Goal: Task Accomplishment & Management: Use online tool/utility

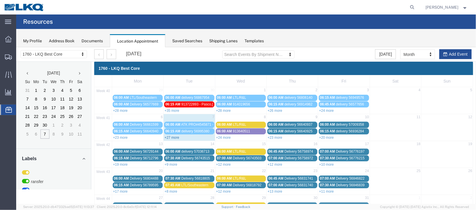
click at [168, 137] on link "+27 more" at bounding box center [171, 137] width 15 height 4
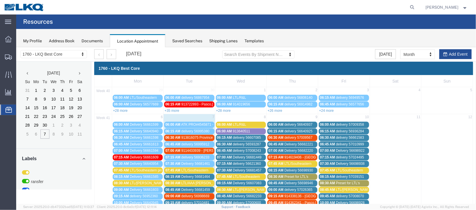
scroll to position [43, 0]
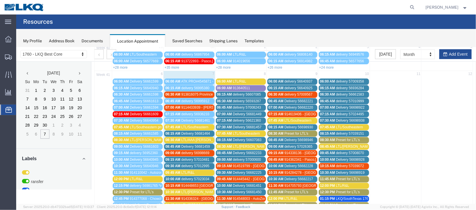
click at [198, 151] on span "delivery 56998669" at bounding box center [195, 152] width 28 height 4
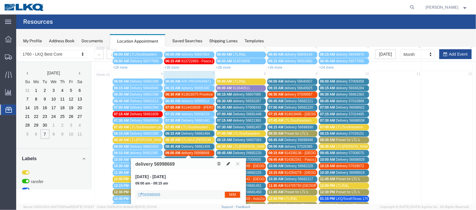
click at [228, 164] on icon at bounding box center [227, 163] width 3 height 4
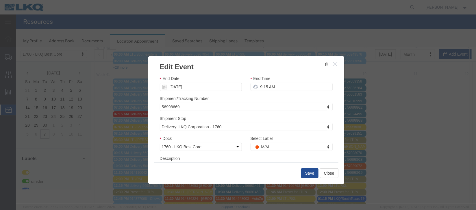
scroll to position [74, 0]
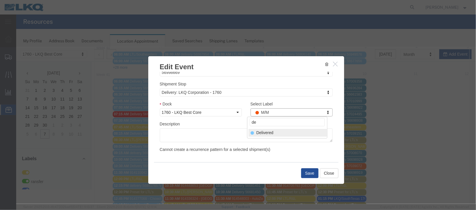
type input "de"
select select "40"
click at [311, 172] on button "Save" at bounding box center [309, 173] width 17 height 10
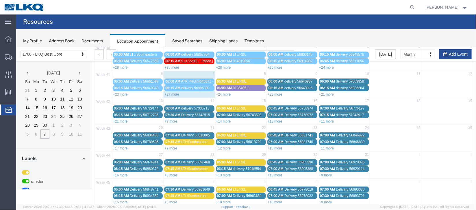
scroll to position [0, 0]
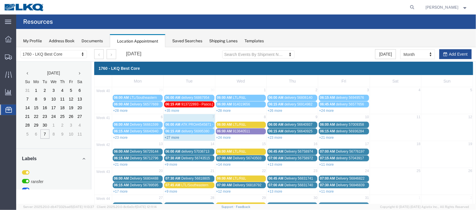
click at [172, 136] on link "+27 more" at bounding box center [171, 137] width 15 height 4
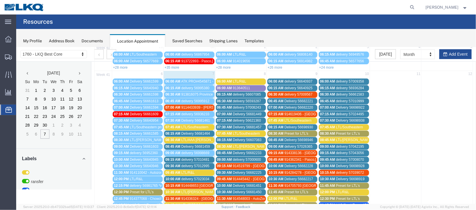
scroll to position [86, 0]
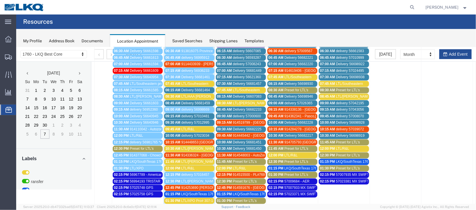
click at [174, 88] on span "08:15 AM" at bounding box center [172, 90] width 15 height 4
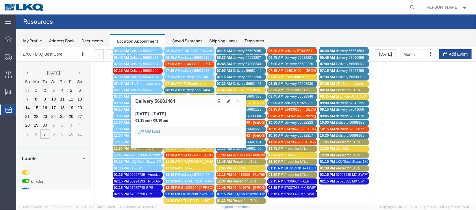
click at [227, 100] on icon at bounding box center [227, 101] width 3 height 4
select select "100"
select select "1"
select select
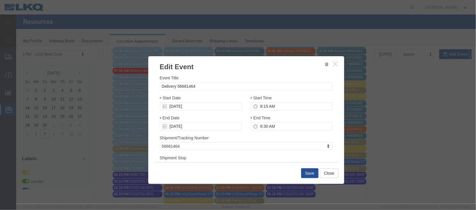
scroll to position [74, 0]
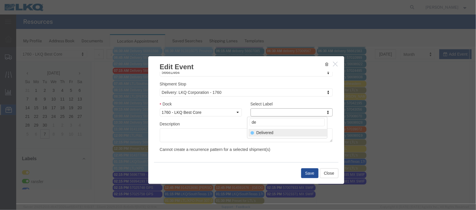
type input "de"
select select "40"
click at [313, 173] on button "Save" at bounding box center [309, 173] width 17 height 10
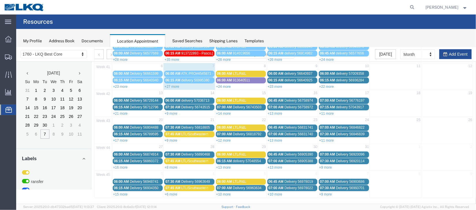
scroll to position [0, 0]
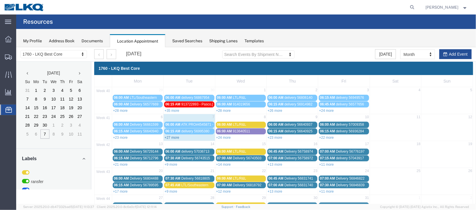
click at [168, 136] on link "+27 more" at bounding box center [171, 137] width 15 height 4
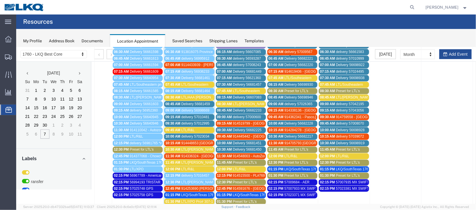
scroll to position [86, 0]
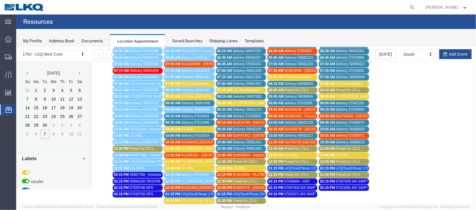
click at [191, 114] on span "delivery 57010481" at bounding box center [195, 116] width 28 height 4
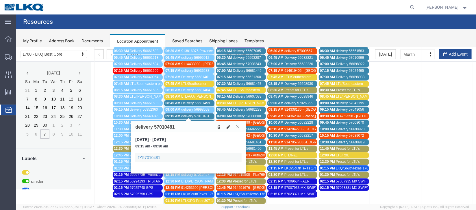
click at [227, 126] on icon at bounding box center [227, 126] width 3 height 4
select select "100"
select select "1"
select select
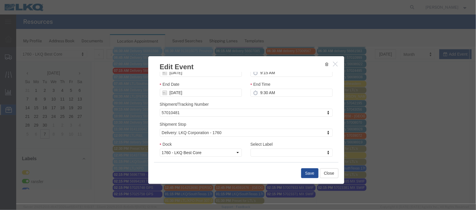
scroll to position [43, 0]
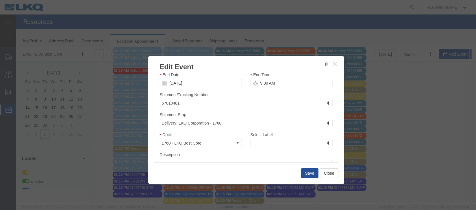
drag, startPoint x: 290, startPoint y: 145, endPoint x: 284, endPoint y: 145, distance: 5.2
type input "de"
select select "40"
click at [310, 175] on button "Save" at bounding box center [309, 173] width 17 height 10
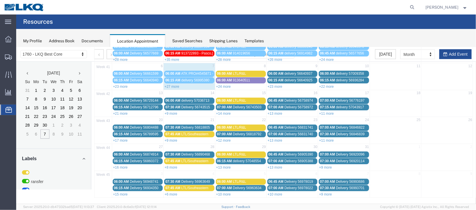
scroll to position [0, 0]
